Goal: Find specific page/section

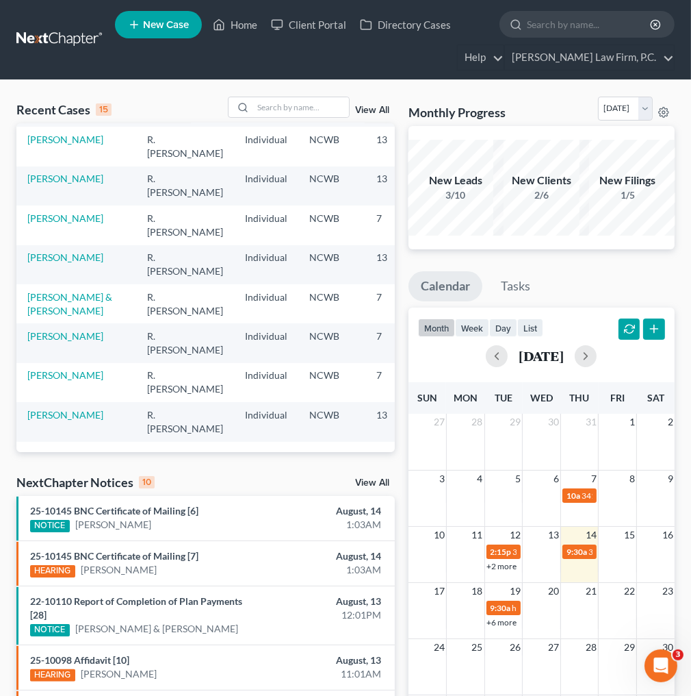
scroll to position [362, 0]
click at [45, 411] on td "[PERSON_NAME]" at bounding box center [76, 421] width 120 height 39
click at [47, 409] on link "[PERSON_NAME]" at bounding box center [65, 415] width 76 height 12
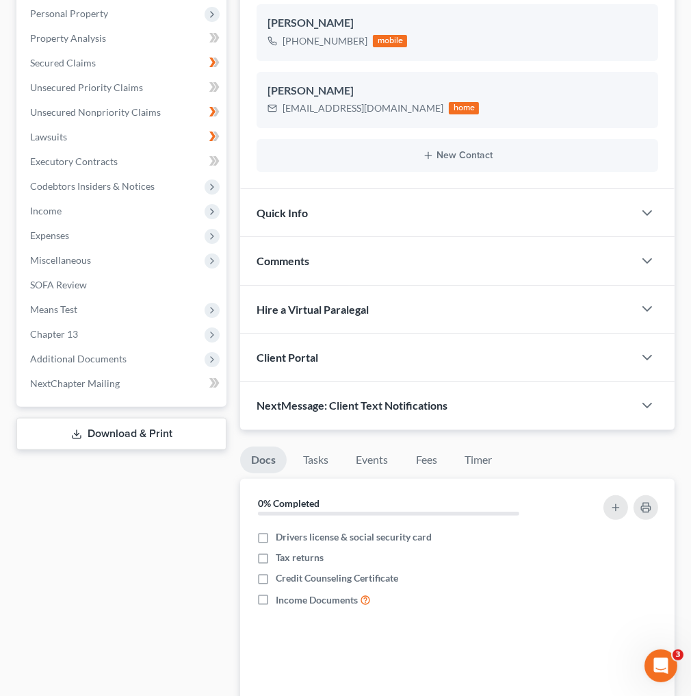
scroll to position [274, 0]
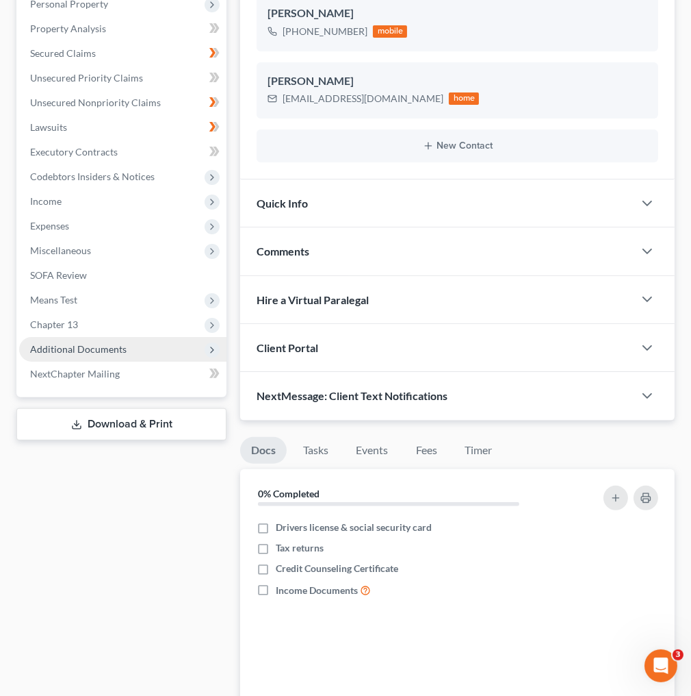
click at [88, 350] on span "Additional Documents" at bounding box center [78, 349] width 97 height 12
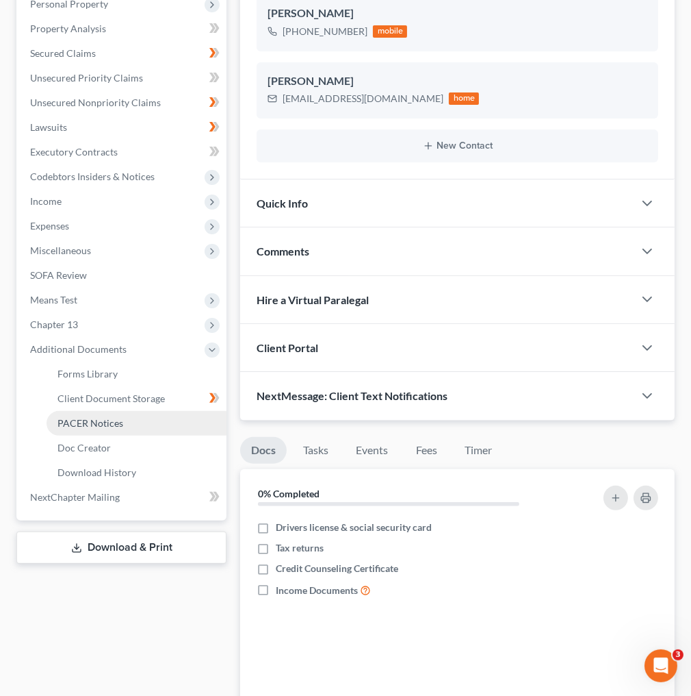
click at [92, 425] on span "PACER Notices" at bounding box center [91, 423] width 66 height 12
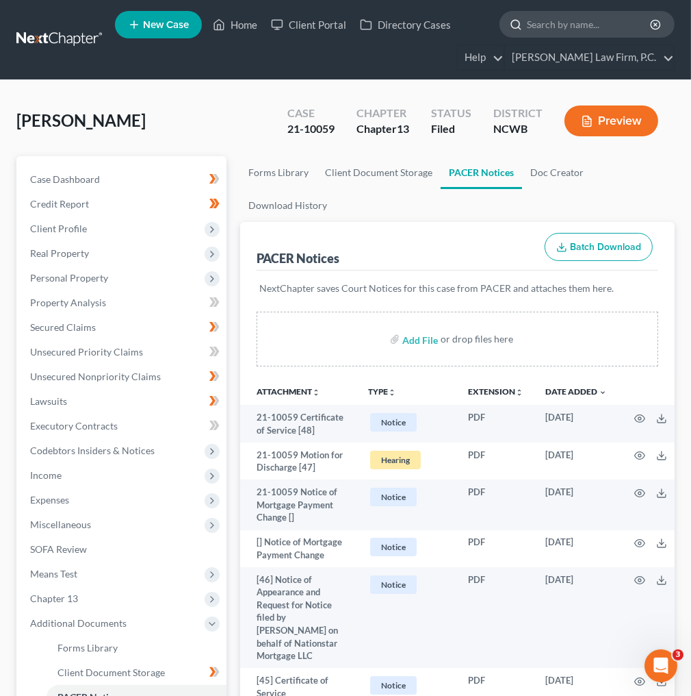
click at [543, 31] on input "search" at bounding box center [589, 24] width 125 height 25
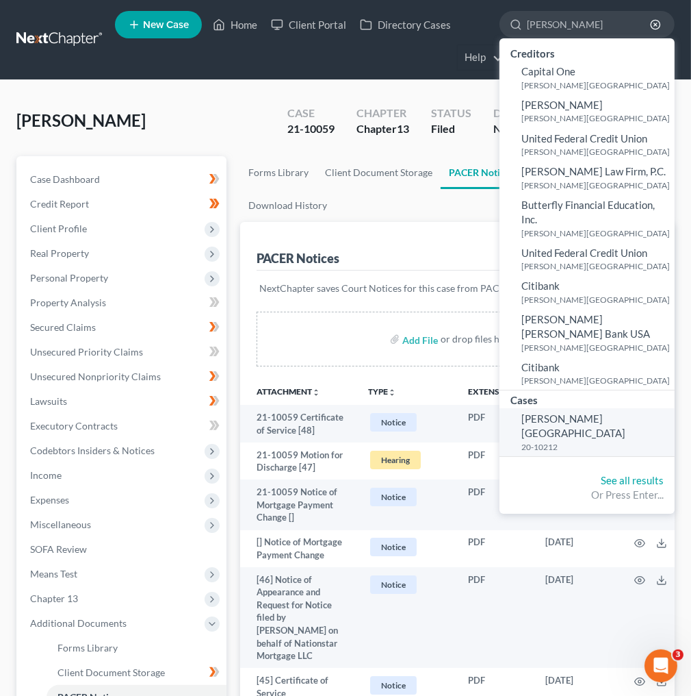
type input "[PERSON_NAME]"
click at [544, 441] on small "20-10212" at bounding box center [597, 447] width 150 height 12
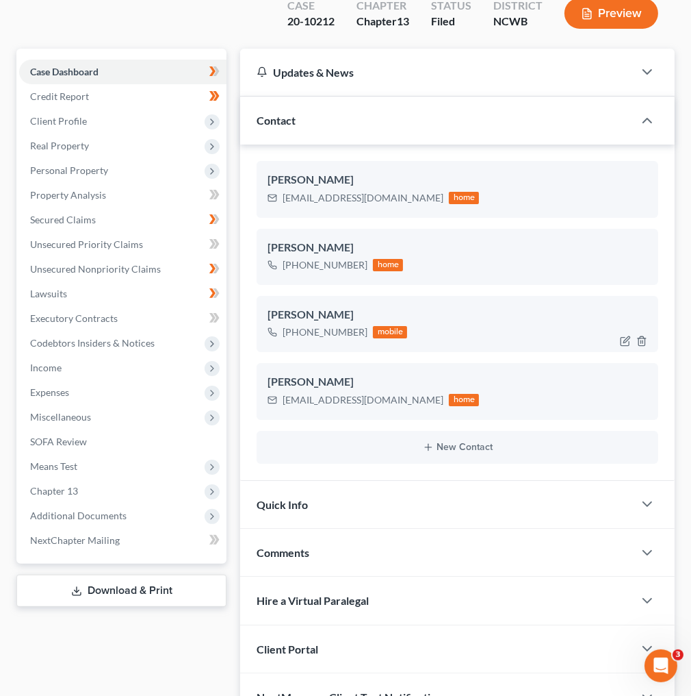
scroll to position [274, 0]
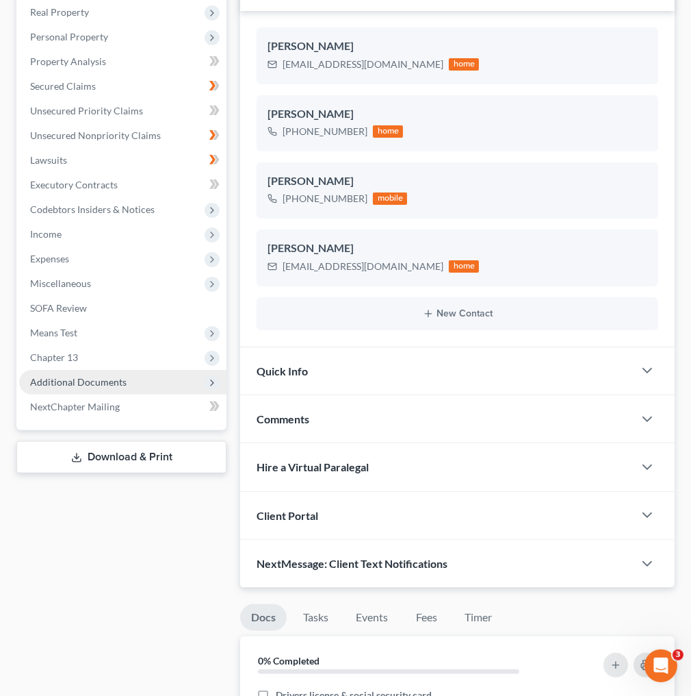
click at [225, 370] on span "Additional Documents" at bounding box center [122, 382] width 207 height 25
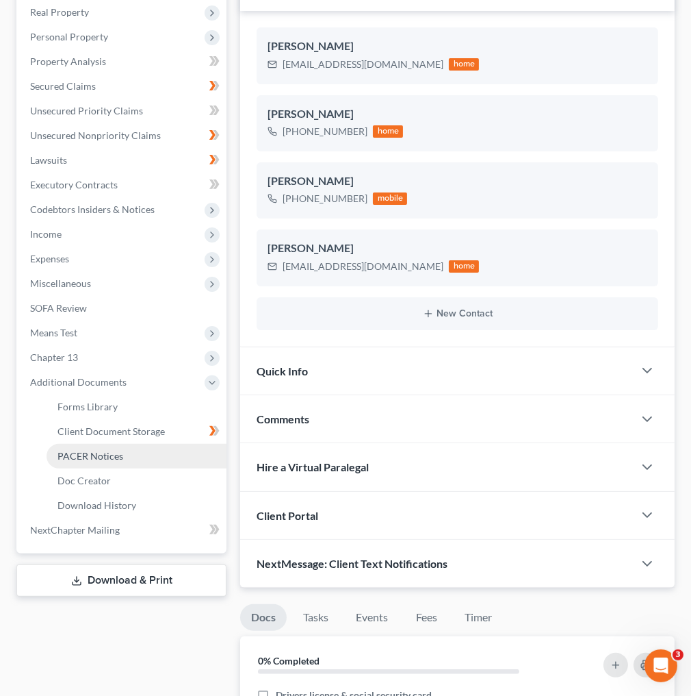
click at [84, 450] on span "PACER Notices" at bounding box center [91, 456] width 66 height 12
